Goal: Task Accomplishment & Management: Manage account settings

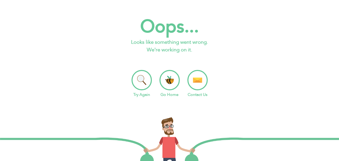
click at [170, 80] on li "Go Home" at bounding box center [170, 84] width 20 height 28
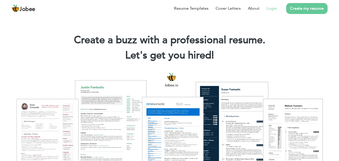
click at [273, 9] on link "Login" at bounding box center [272, 8] width 10 height 6
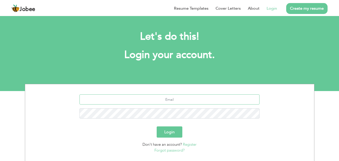
click at [179, 98] on input "text" at bounding box center [170, 99] width 180 height 10
type input "noor.qureshibest@gmail.com"
click at [166, 133] on button "Login" at bounding box center [170, 131] width 26 height 11
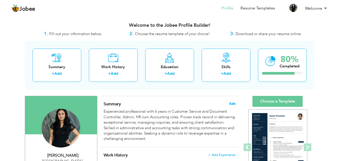
click at [232, 103] on span "Edit" at bounding box center [232, 104] width 6 height 4
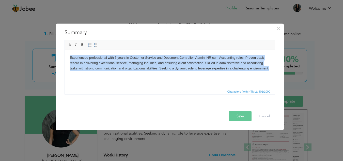
drag, startPoint x: 69, startPoint y: 58, endPoint x: 273, endPoint y: 74, distance: 204.4
click at [273, 74] on html "Experienced professional with 6 years in Customer Service and Document Controll…" at bounding box center [170, 63] width 210 height 26
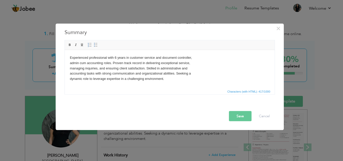
click at [69, 61] on html "Experienced professional with 6 years in customer service and document controll…" at bounding box center [170, 68] width 210 height 37
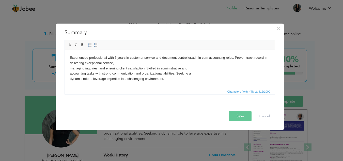
click at [70, 62] on body "Experienced professional with 6 years in customer service and document controll…" at bounding box center [170, 68] width 200 height 26
click at [70, 68] on body "Experienced professional with 6 years in customer service and document controll…" at bounding box center [170, 68] width 200 height 26
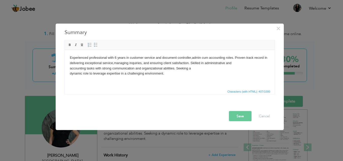
click at [70, 68] on body "Experienced professional with 6 years in customer service and document controll…" at bounding box center [170, 65] width 200 height 21
click at [70, 72] on body "Experienced professional with 6 years in customer service and document controll…" at bounding box center [170, 65] width 200 height 21
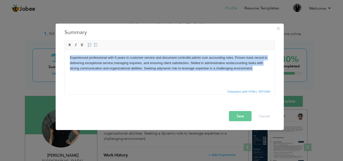
drag, startPoint x: 70, startPoint y: 56, endPoint x: 256, endPoint y: 70, distance: 187.0
click at [256, 70] on body "Experienced professional with 6 years in customer service and document controll…" at bounding box center [170, 63] width 200 height 16
click at [184, 76] on html "Experienced professional with 6 years in customer service and document controll…" at bounding box center [170, 63] width 210 height 26
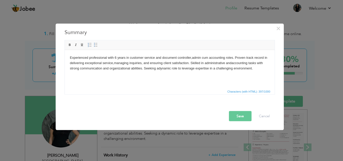
click at [240, 115] on button "Save" at bounding box center [240, 116] width 23 height 10
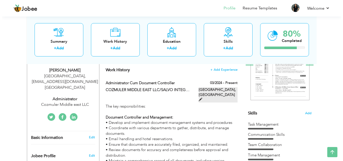
scroll to position [76, 0]
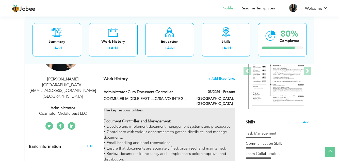
type input "Administrator cum Document Controller"
type input "COZMULER MIDDLE EAST LLC/SALVO INTEGRATED SOLUTIONS LLC"
type input "03/2024"
type input "[GEOGRAPHIC_DATA]"
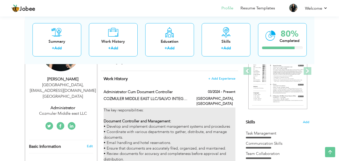
type input "[GEOGRAPHIC_DATA]"
checkbox input "true"
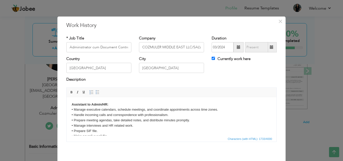
scroll to position [72, 0]
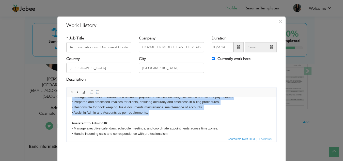
drag, startPoint x: 74, startPoint y: 120, endPoint x: 161, endPoint y: 117, distance: 86.4
click at [161, 117] on body "The key responsibilities: Document Controller and Management: • Develop and imp…" at bounding box center [172, 96] width 200 height 132
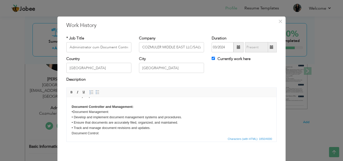
scroll to position [0, 0]
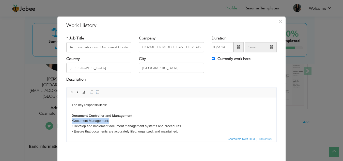
drag, startPoint x: 116, startPoint y: 121, endPoint x: 72, endPoint y: 122, distance: 43.7
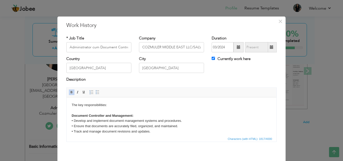
scroll to position [25, 0]
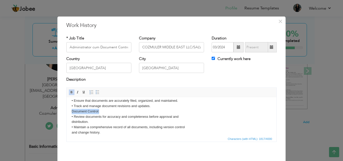
drag, startPoint x: 104, startPoint y: 111, endPoint x: 71, endPoint y: 111, distance: 32.5
click at [72, 111] on body "The key responsibilities: Document Controller and Management: • Develop and imp…" at bounding box center [172, 164] width 200 height 174
click at [70, 91] on span at bounding box center [72, 92] width 4 height 4
click at [72, 122] on body "The key responsibilities: Document Controller and Management: • Develop and imp…" at bounding box center [172, 164] width 200 height 174
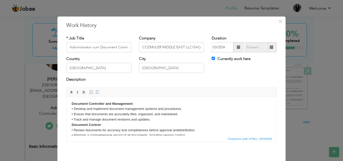
scroll to position [0, 0]
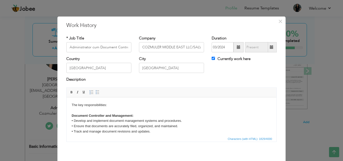
click at [112, 114] on strong "Document Controller and Management:" at bounding box center [103, 115] width 62 height 4
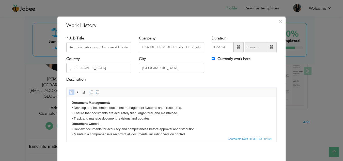
scroll to position [25, 0]
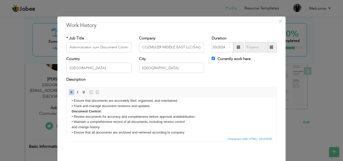
click at [97, 110] on strong "Document Control:" at bounding box center [87, 111] width 30 height 4
click at [72, 127] on body "The key responsibilities: Document Management: • Develop and implement document…" at bounding box center [172, 161] width 200 height 169
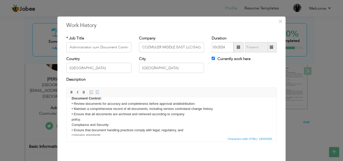
scroll to position [51, 0]
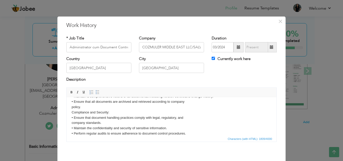
click at [71, 106] on html "The key responsibilities: Document Management: • Develop and implement document…" at bounding box center [172, 133] width 210 height 174
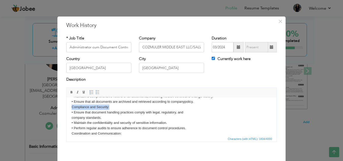
drag, startPoint x: 112, startPoint y: 107, endPoint x: 72, endPoint y: 108, distance: 39.9
click at [72, 108] on body "The key responsibilities: Document Management: • Develop and implement document…" at bounding box center [172, 130] width 200 height 159
click at [70, 91] on span at bounding box center [72, 92] width 4 height 4
click at [71, 117] on html "The key responsibilities: Document Management: • Develop and implement document…" at bounding box center [172, 130] width 210 height 169
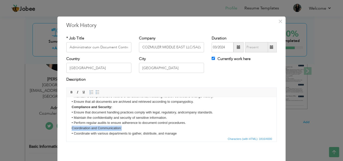
drag, startPoint x: 123, startPoint y: 127, endPoint x: 70, endPoint y: 105, distance: 56.8
click at [70, 128] on html "The key responsibilities: Document Management: • Develop and implement document…" at bounding box center [172, 127] width 210 height 163
click at [70, 92] on span at bounding box center [72, 92] width 4 height 4
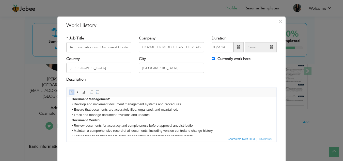
scroll to position [25, 0]
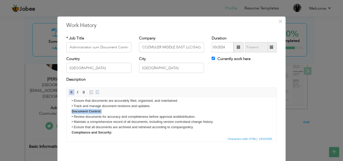
drag, startPoint x: 102, startPoint y: 111, endPoint x: 71, endPoint y: 111, distance: 30.7
click at [71, 111] on html "The key responsibilities: Document Management: • Develop and implement document…" at bounding box center [172, 153] width 210 height 163
copy strong "Document Control:"
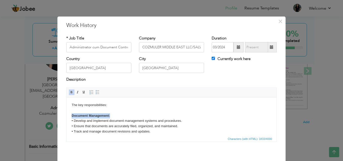
drag, startPoint x: 112, startPoint y: 115, endPoint x: 71, endPoint y: 115, distance: 40.9
click at [100, 114] on strong "Document Control:" at bounding box center [87, 115] width 30 height 4
click at [91, 115] on strong "Document Management:" at bounding box center [91, 115] width 38 height 4
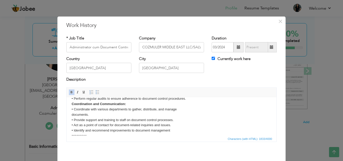
scroll to position [76, 0]
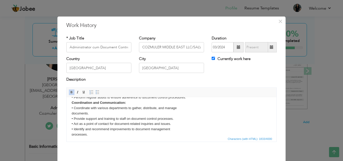
click at [71, 113] on html "The key responsibilities: Document Management: • Develop and implement document…" at bounding box center [172, 102] width 210 height 163
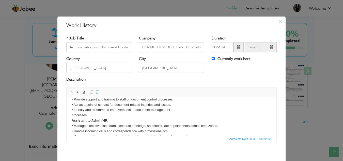
scroll to position [102, 0]
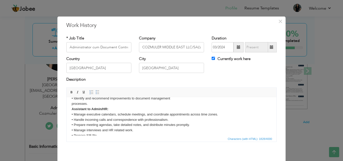
click at [71, 104] on html "The key responsibilities: Document Management: • Develop and implement document…" at bounding box center [172, 74] width 210 height 158
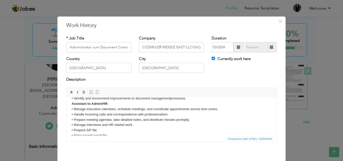
scroll to position [101, 0]
click strong "Assistant to Admin/HR:"
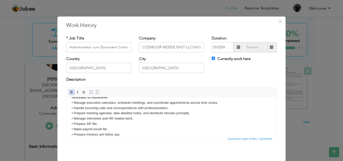
scroll to position [120, 0]
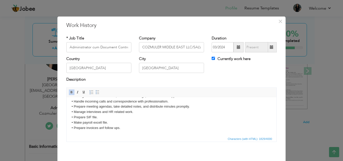
click at [70, 123] on html "The key responsibilities: Document Management: • Develop and implement document…" at bounding box center [172, 56] width 210 height 158
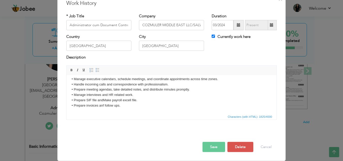
scroll to position [0, 0]
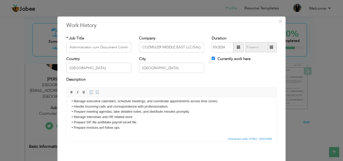
click at [103, 125] on body "The key responsibilities: Document Management: • Develop and implement document…" at bounding box center [172, 58] width 200 height 143
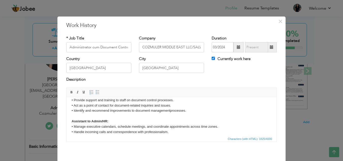
scroll to position [115, 0]
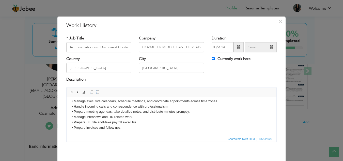
click at [99, 127] on body "The key responsibilities: Document Management: • Develop and implement document…" at bounding box center [172, 58] width 200 height 143
click at [105, 127] on body "The key responsibilities: Document Management: • Develop and implement document…" at bounding box center [172, 58] width 200 height 143
drag, startPoint x: 98, startPoint y: 47, endPoint x: 65, endPoint y: 47, distance: 33.0
click at [66, 47] on input "Administrator cum Document Controller" at bounding box center [98, 47] width 65 height 10
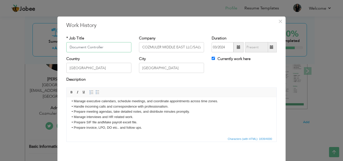
click at [105, 47] on input "Document Controller" at bounding box center [98, 47] width 65 height 10
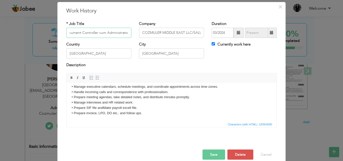
scroll to position [22, 0]
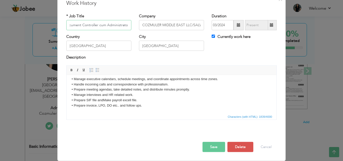
type input "Document Controller cum Administrator"
click at [212, 146] on button "Save" at bounding box center [213, 147] width 23 height 10
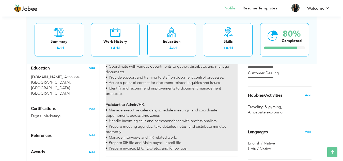
scroll to position [254, 0]
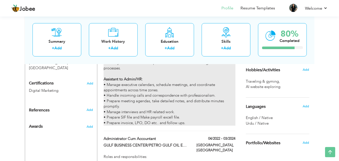
click at [183, 100] on div "The key responsibilities: Document Management: • Develop and implement document…" at bounding box center [170, 28] width 132 height 196
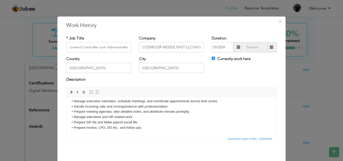
scroll to position [0, 0]
click at [87, 127] on body "The key responsibilities: Document Management: • Develop and implement document…" at bounding box center [172, 58] width 200 height 143
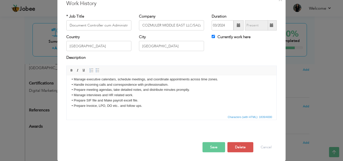
scroll to position [22, 0]
click at [214, 146] on button "Save" at bounding box center [213, 147] width 23 height 10
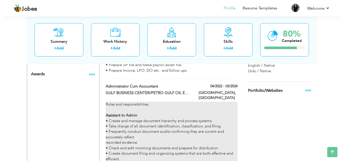
scroll to position [305, 0]
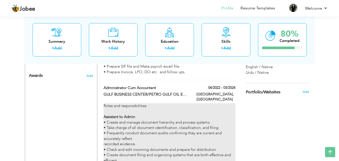
type input "Administrator cum Accountant"
type input "GULF BUSINESS CENTER/PETRO GULF OIL EQUIPMENT TRADING LLC"
type input "04/2022"
type input "03/2024"
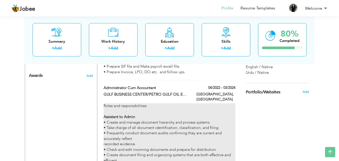
type input "[GEOGRAPHIC_DATA]"
checkbox input "false"
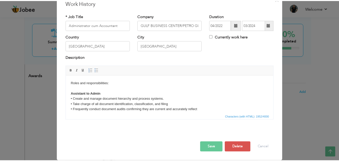
scroll to position [0, 0]
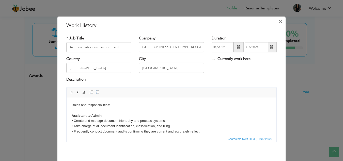
click at [279, 21] on span "×" at bounding box center [280, 21] width 4 height 9
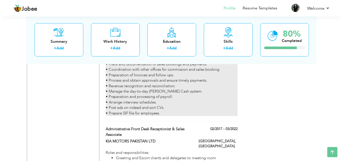
scroll to position [508, 0]
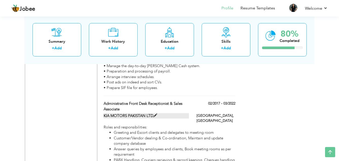
click at [155, 114] on span at bounding box center [155, 116] width 4 height 4
type input "Administrative Front Desk Receptionist & Sales Associate"
type input "KIA MOTORS PAKISTAN LTD"
type input "02/2017"
type input "03/2022"
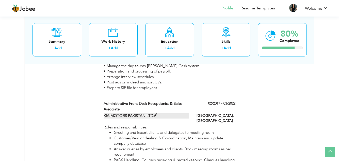
type input "[GEOGRAPHIC_DATA]"
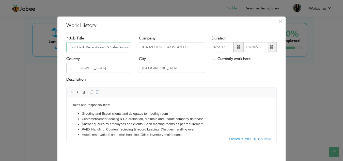
scroll to position [0, 32]
drag, startPoint x: 78, startPoint y: 47, endPoint x: 127, endPoint y: 51, distance: 49.2
click at [127, 51] on input "Administrative Front Desk Receptionist & Sales Associate" at bounding box center [98, 47] width 65 height 10
type input "Admin and HR Executive"
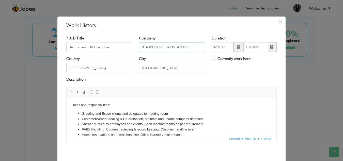
click at [181, 47] on input "KIA MOTORS PAKISTAN LTD" at bounding box center [171, 47] width 65 height 10
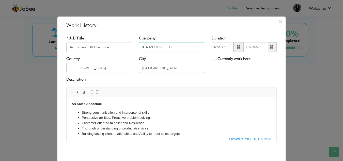
scroll to position [45, 0]
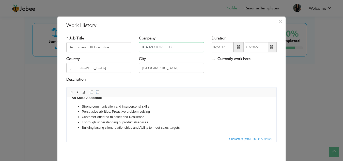
type input "KIA MOTORS LTD"
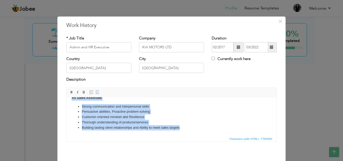
drag, startPoint x: 82, startPoint y: 113, endPoint x: 187, endPoint y: 130, distance: 106.0
click at [187, 130] on body "Roles and responsibilities: Greeting and Escort clients and delegates to meetin…" at bounding box center [172, 93] width 200 height 73
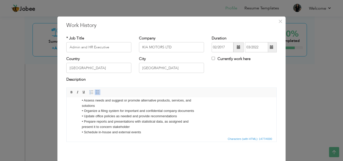
scroll to position [0, 0]
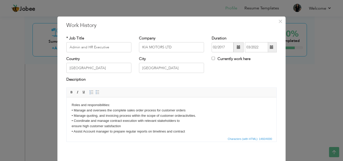
click at [72, 125] on body "Roles and responsibilities: • Manage and oversees the complete sales order proc…" at bounding box center [172, 162] width 200 height 121
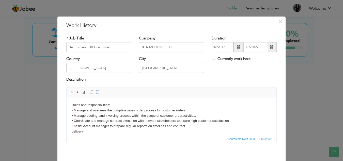
click at [72, 130] on body "Roles and responsibilities: • Manage and oversees the complete sales order proc…" at bounding box center [172, 160] width 200 height 116
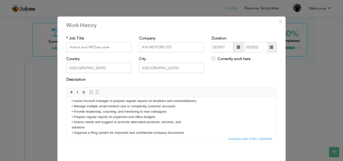
scroll to position [25, 0]
click at [72, 127] on body "Roles and responsibilities: • Manage and oversees the complete sales order proc…" at bounding box center [172, 132] width 200 height 111
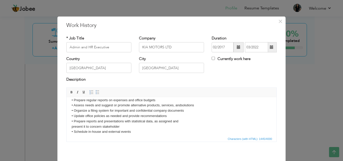
scroll to position [51, 0]
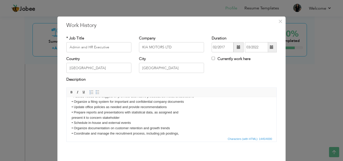
click at [72, 118] on body "Roles and responsibilities: • Manage and oversees the complete sales order proc…" at bounding box center [172, 104] width 200 height 106
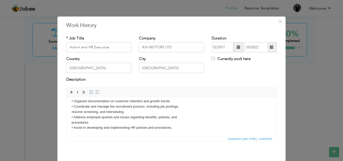
click at [72, 112] on body "Roles and responsibilities: • Manage and oversees the complete sales order proc…" at bounding box center [172, 80] width 200 height 100
click at [72, 122] on body "Roles and responsibilities: • Manage and oversees the complete sales order proc…" at bounding box center [172, 82] width 200 height 95
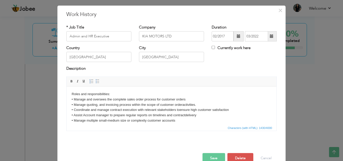
scroll to position [0, 0]
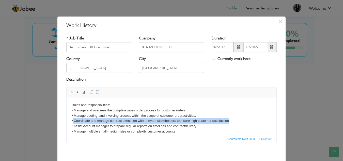
drag, startPoint x: 234, startPoint y: 121, endPoint x: 72, endPoint y: 119, distance: 161.8
click at [72, 119] on body "Roles and responsibilities: • Manage and oversees the complete sales order proc…" at bounding box center [172, 147] width 200 height 90
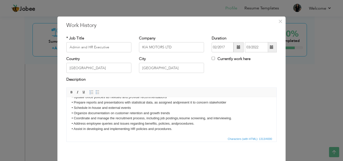
scroll to position [57, 0]
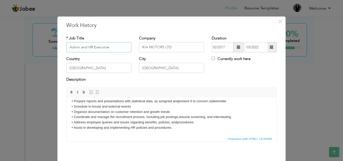
click at [90, 46] on input "Admin and HR Executive" at bounding box center [98, 47] width 65 height 10
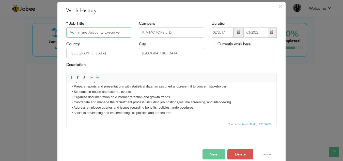
scroll to position [22, 0]
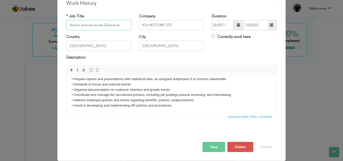
type input "Admin and Accounts Executive"
click at [211, 146] on button "Save" at bounding box center [213, 147] width 23 height 10
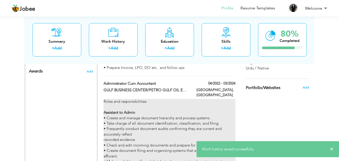
scroll to position [264, 0]
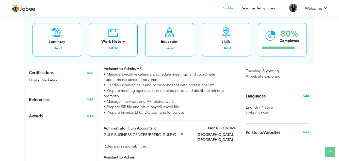
click at [308, 96] on span "Add" at bounding box center [306, 95] width 7 height 5
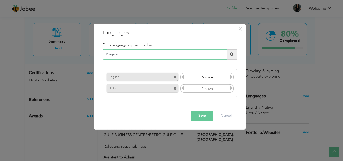
type input "Punjabi"
click at [230, 54] on span at bounding box center [232, 54] width 4 height 4
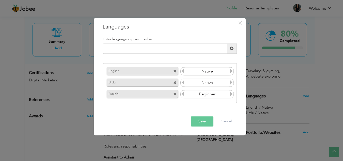
click at [229, 93] on icon at bounding box center [231, 94] width 5 height 5
click at [202, 121] on button "Save" at bounding box center [202, 121] width 23 height 10
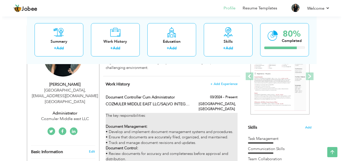
scroll to position [61, 0]
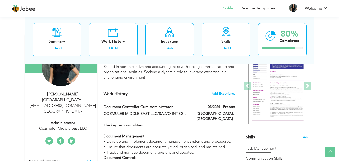
click at [67, 120] on div "Administrator" at bounding box center [63, 123] width 68 height 6
type input "Noor"
type input "[PERSON_NAME]"
type input "[PHONE_NUMBER]"
select select "number:228"
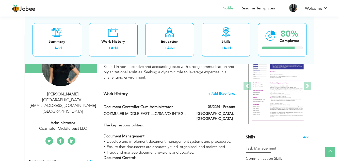
type input "[EMAIL_ADDRESS][DOMAIN_NAME]"
type input "[GEOGRAPHIC_DATA]"
select select "number:8"
type input "Cozmuler Middle east LLC"
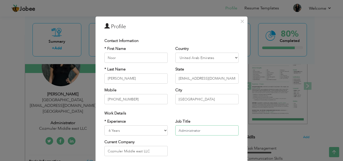
drag, startPoint x: 199, startPoint y: 130, endPoint x: 175, endPoint y: 130, distance: 24.4
click at [175, 130] on input "Administrator" at bounding box center [206, 130] width 63 height 10
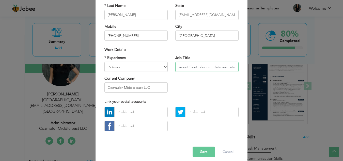
scroll to position [68, 0]
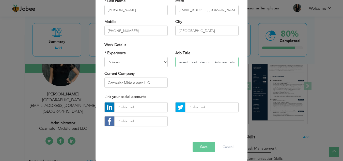
type input "Document Controller cum Administrator"
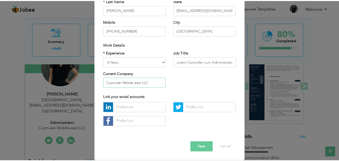
scroll to position [0, 0]
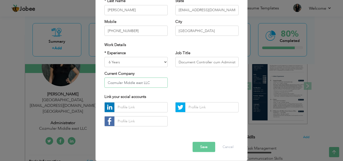
click at [136, 82] on input "Cozmuler Middle east LLC" at bounding box center [135, 82] width 63 height 10
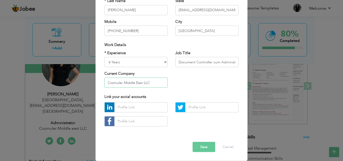
type input "Cozmuler Middle East LLC"
click at [201, 146] on button "Save" at bounding box center [204, 147] width 23 height 10
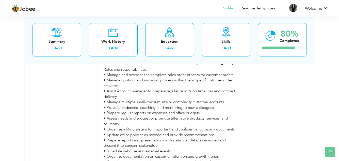
scroll to position [569, 0]
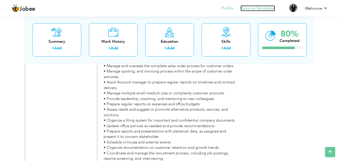
click at [257, 7] on link "Resume Templates" at bounding box center [258, 8] width 35 height 6
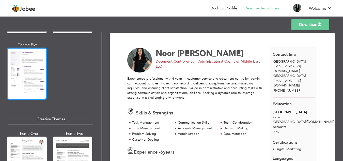
scroll to position [449, 0]
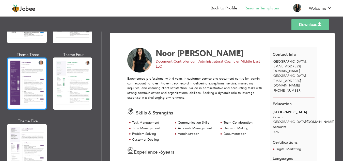
click at [27, 67] on div at bounding box center [27, 83] width 40 height 52
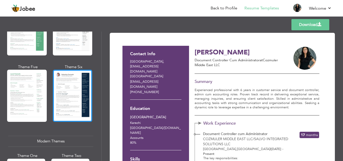
scroll to position [119, 0]
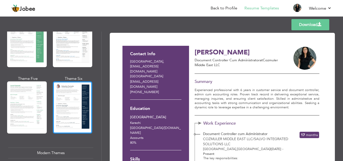
click at [71, 96] on div at bounding box center [73, 107] width 40 height 52
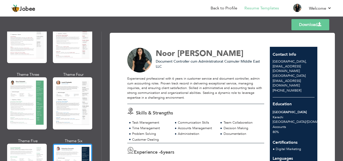
scroll to position [43, 0]
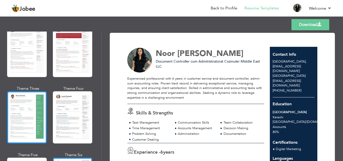
click at [17, 106] on div at bounding box center [27, 117] width 40 height 52
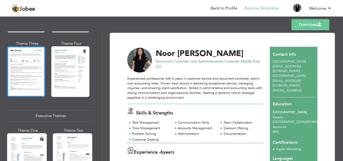
scroll to position [381, 0]
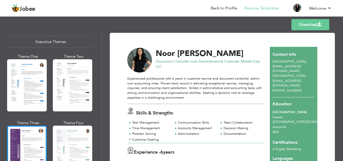
click at [21, 137] on div at bounding box center [27, 151] width 40 height 52
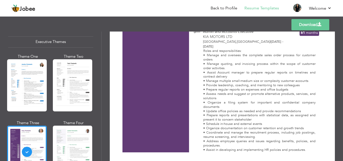
scroll to position [466, 0]
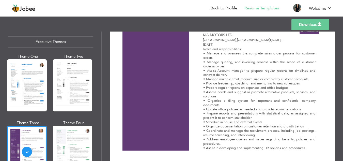
click at [315, 23] on link "Download" at bounding box center [310, 24] width 38 height 11
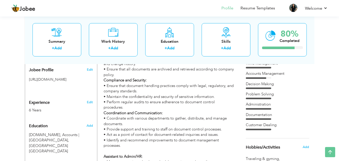
scroll to position [188, 0]
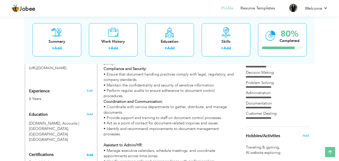
click at [90, 153] on span "Add" at bounding box center [90, 155] width 7 height 4
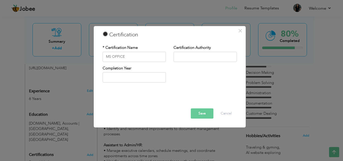
click at [200, 111] on button "Save" at bounding box center [202, 113] width 23 height 10
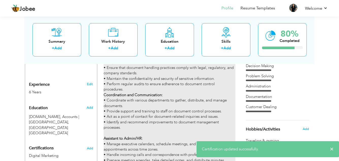
scroll to position [214, 0]
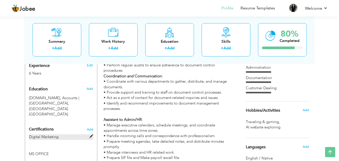
click at [90, 134] on span at bounding box center [91, 136] width 4 height 4
type input "Digital Marketing"
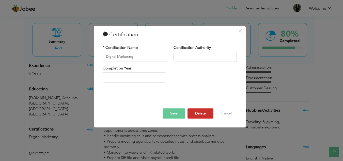
click at [199, 113] on button "Delete" at bounding box center [200, 113] width 26 height 10
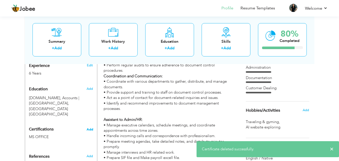
click at [91, 128] on span "Add" at bounding box center [90, 130] width 7 height 4
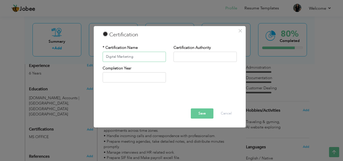
type input "Digital Marketing"
click at [204, 115] on button "Save" at bounding box center [202, 113] width 23 height 10
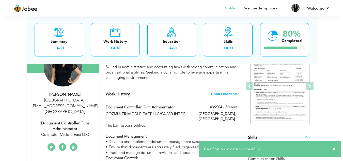
scroll to position [10, 0]
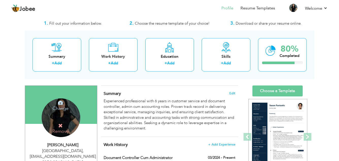
click at [60, 108] on h4 "Change" at bounding box center [60, 105] width 36 height 12
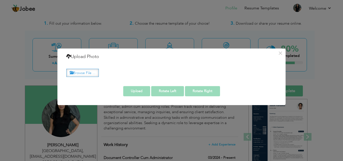
click at [86, 71] on label "Browse File ..." at bounding box center [82, 73] width 33 height 8
click at [0, 0] on input "Browse File ..." at bounding box center [0, 0] width 0 height 0
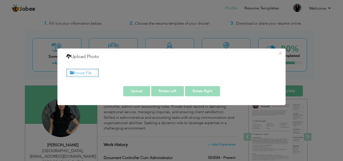
click at [88, 72] on label "Browse File ..." at bounding box center [82, 73] width 33 height 8
click at [0, 0] on input "Browse File ..." at bounding box center [0, 0] width 0 height 0
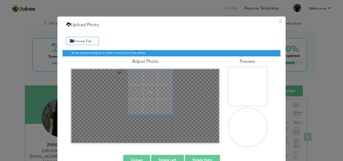
click at [153, 85] on span at bounding box center [150, 92] width 44 height 44
click at [125, 113] on div at bounding box center [149, 94] width 48 height 48
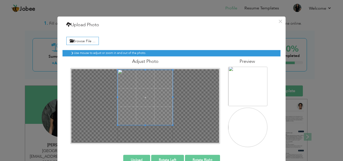
click at [146, 126] on div at bounding box center [145, 106] width 148 height 74
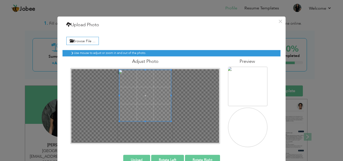
click at [147, 121] on div at bounding box center [145, 96] width 52 height 52
click at [151, 103] on span at bounding box center [147, 95] width 52 height 52
click at [147, 118] on div at bounding box center [146, 93] width 49 height 49
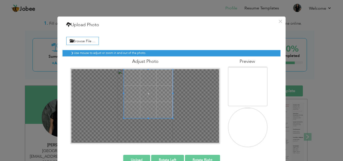
click at [144, 100] on span at bounding box center [148, 93] width 49 height 49
click at [147, 108] on span at bounding box center [148, 93] width 49 height 49
click at [153, 97] on span at bounding box center [150, 93] width 49 height 49
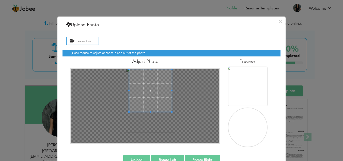
click at [155, 111] on span at bounding box center [150, 111] width 43 height 1
click at [160, 93] on span at bounding box center [153, 90] width 43 height 43
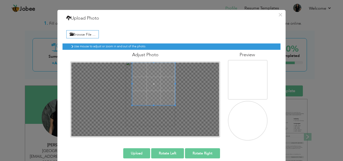
scroll to position [13, 0]
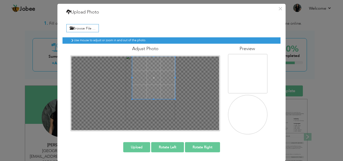
click at [135, 145] on button "Upload" at bounding box center [136, 147] width 27 height 10
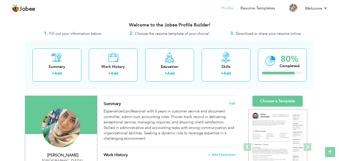
scroll to position [0, 0]
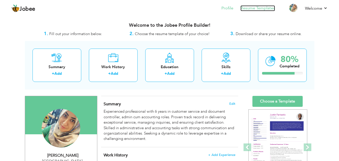
click at [262, 7] on link "Resume Templates" at bounding box center [258, 8] width 35 height 6
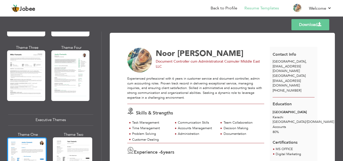
scroll to position [381, 0]
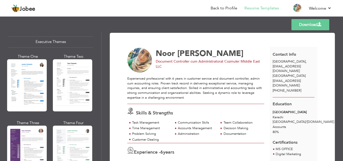
click at [28, 132] on div at bounding box center [27, 151] width 40 height 52
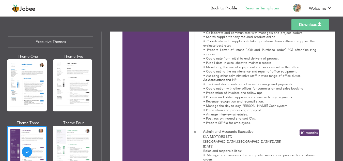
scroll to position [263, 0]
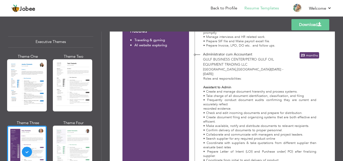
click at [312, 23] on link "Download" at bounding box center [310, 24] width 38 height 11
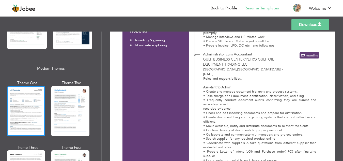
scroll to position [102, 0]
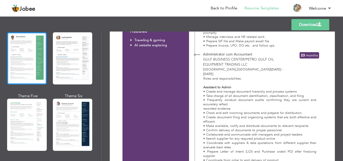
click at [29, 65] on div at bounding box center [27, 58] width 40 height 52
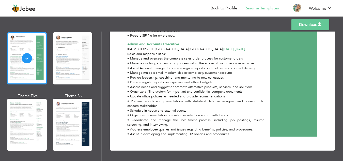
scroll to position [448, 0]
click at [305, 23] on link "Download" at bounding box center [310, 24] width 38 height 11
